Goal: Transaction & Acquisition: Subscribe to service/newsletter

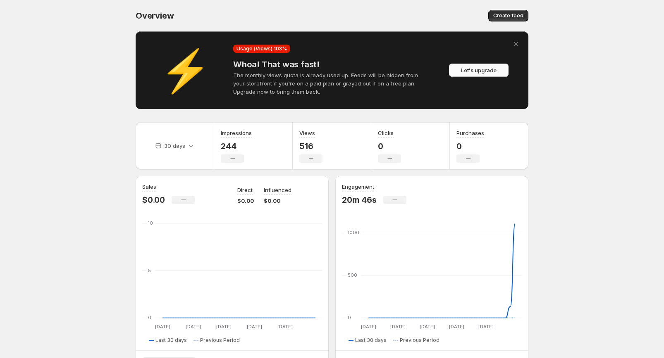
click at [476, 72] on span "Let's upgrade" at bounding box center [479, 70] width 36 height 8
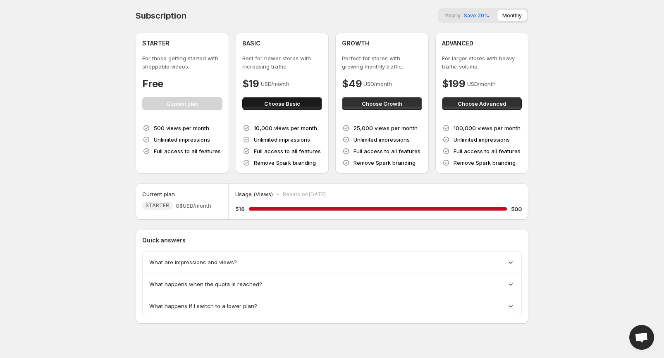
click at [269, 107] on span "Choose Basic" at bounding box center [282, 104] width 36 height 8
